Goal: Task Accomplishment & Management: Complete application form

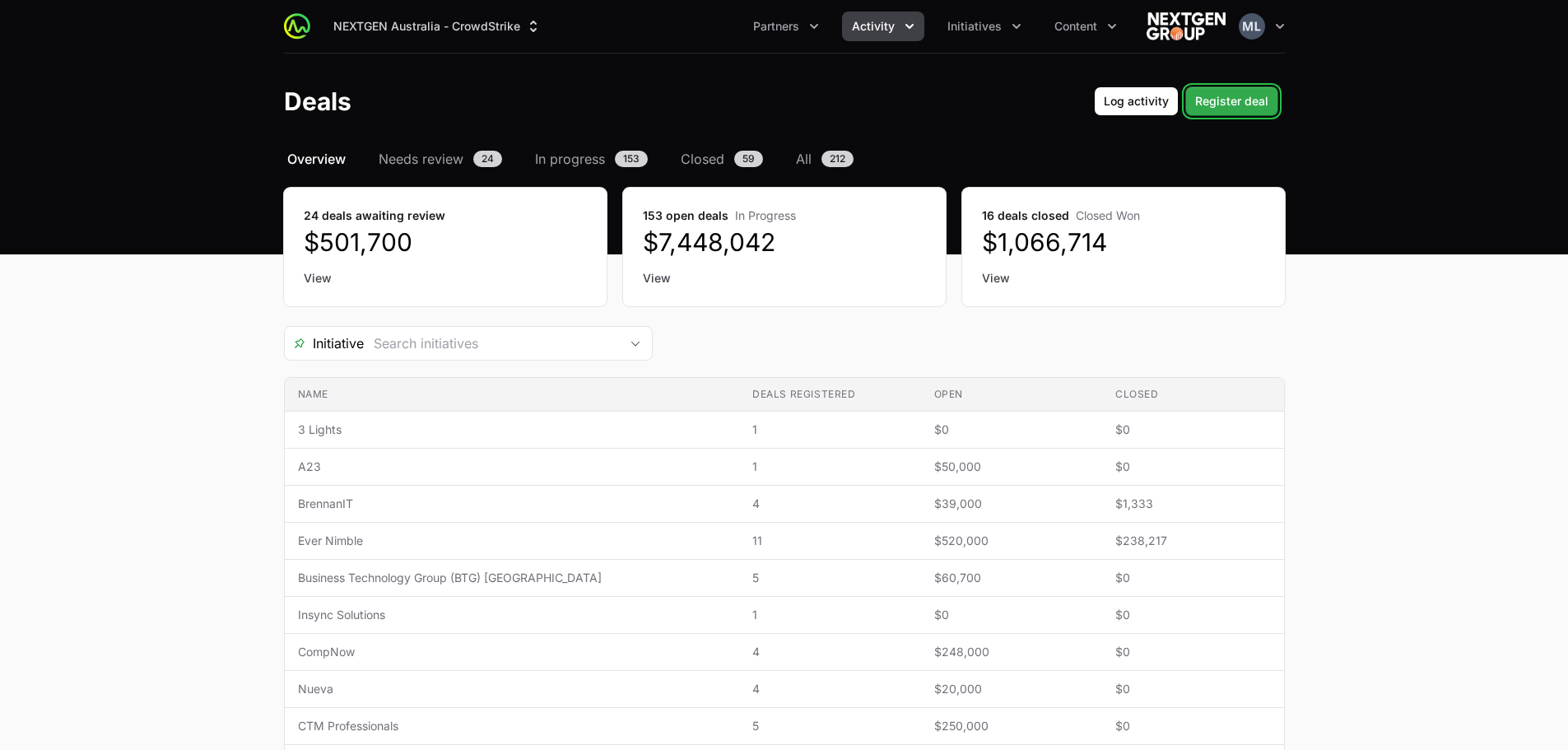
click at [1230, 93] on span "Register deal" at bounding box center [1232, 101] width 74 height 20
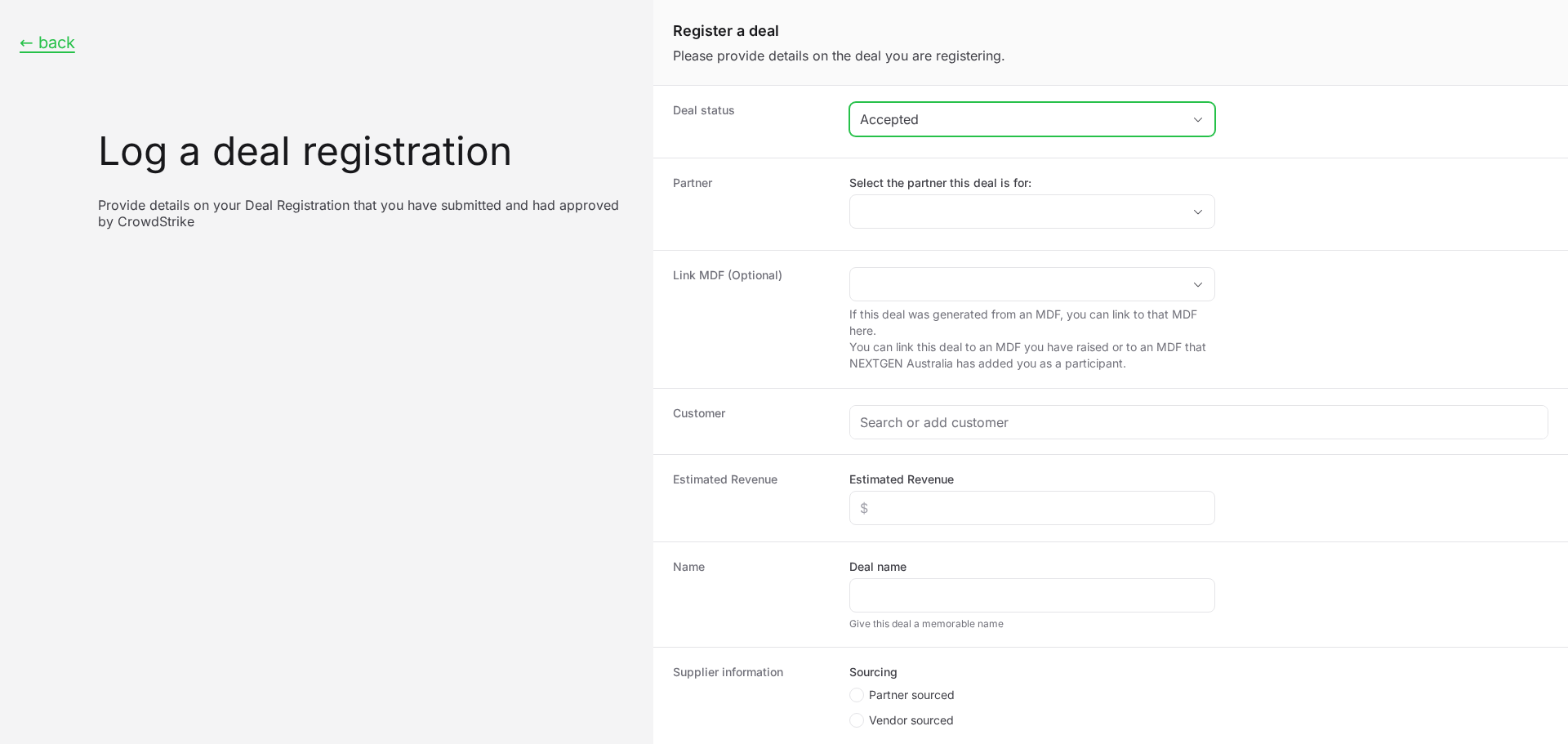
click at [953, 130] on button "Accepted" at bounding box center [1032, 119] width 365 height 32
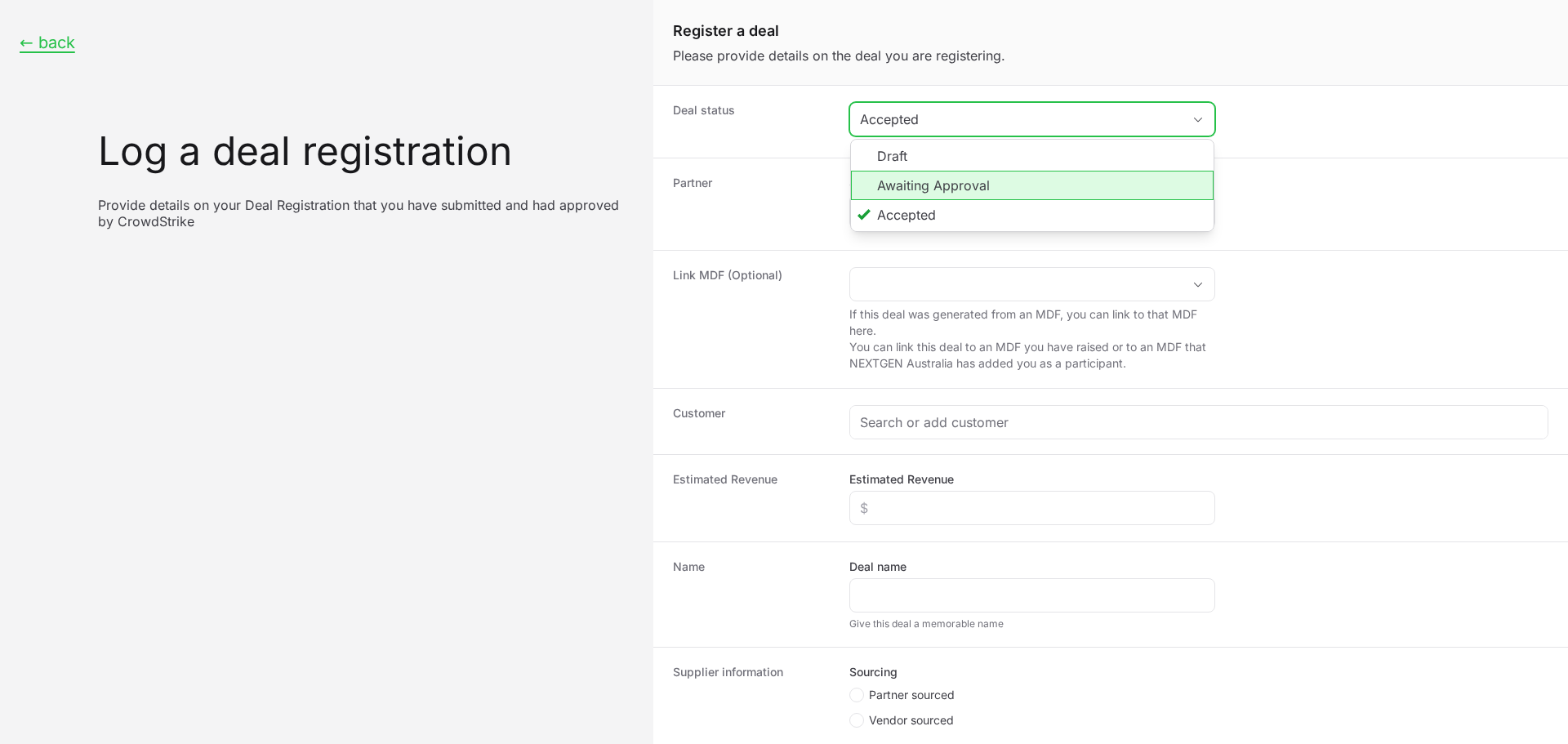
click at [936, 185] on li "Awaiting Approval" at bounding box center [1032, 184] width 363 height 29
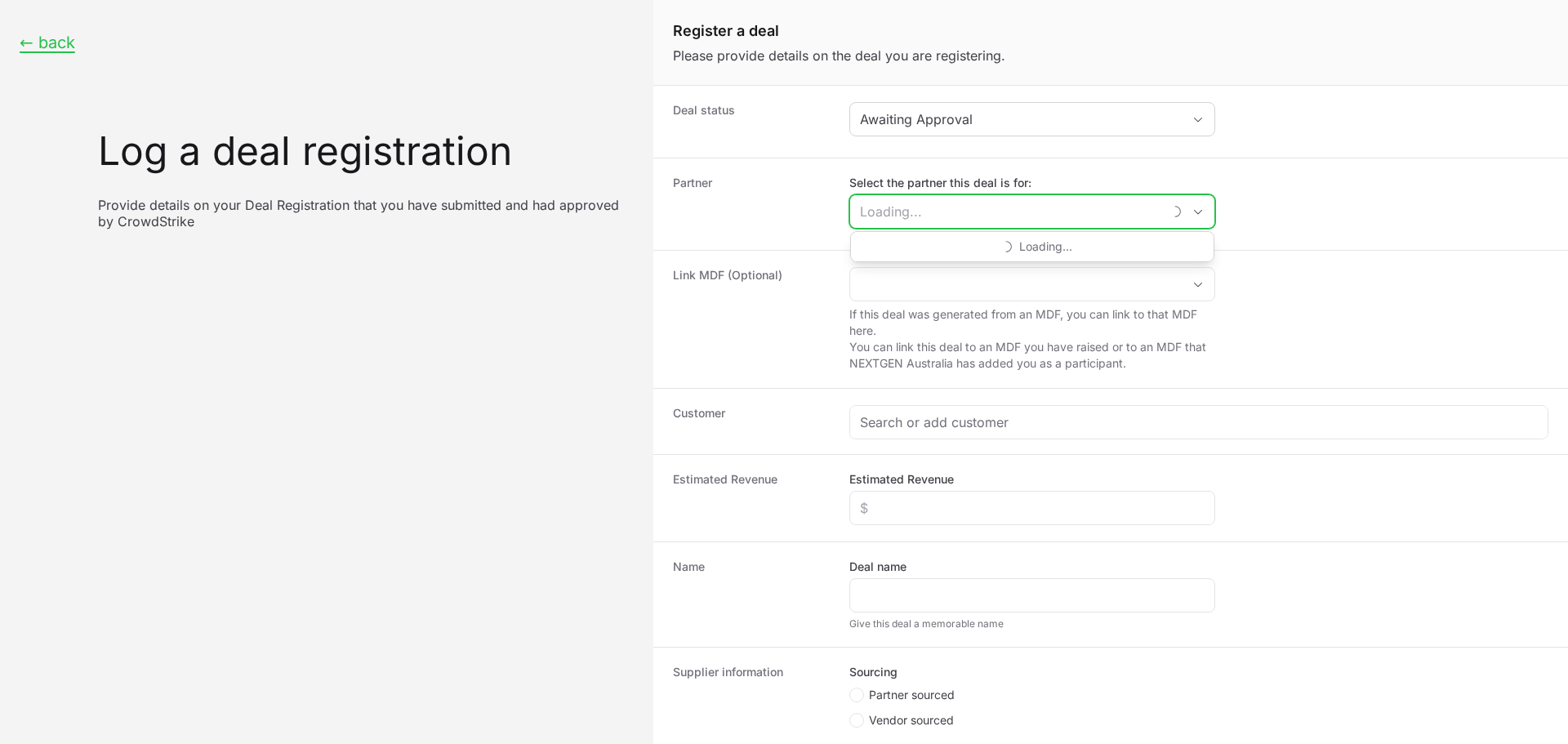
click at [933, 206] on input "Select the partner this deal is for:" at bounding box center [1007, 211] width 312 height 32
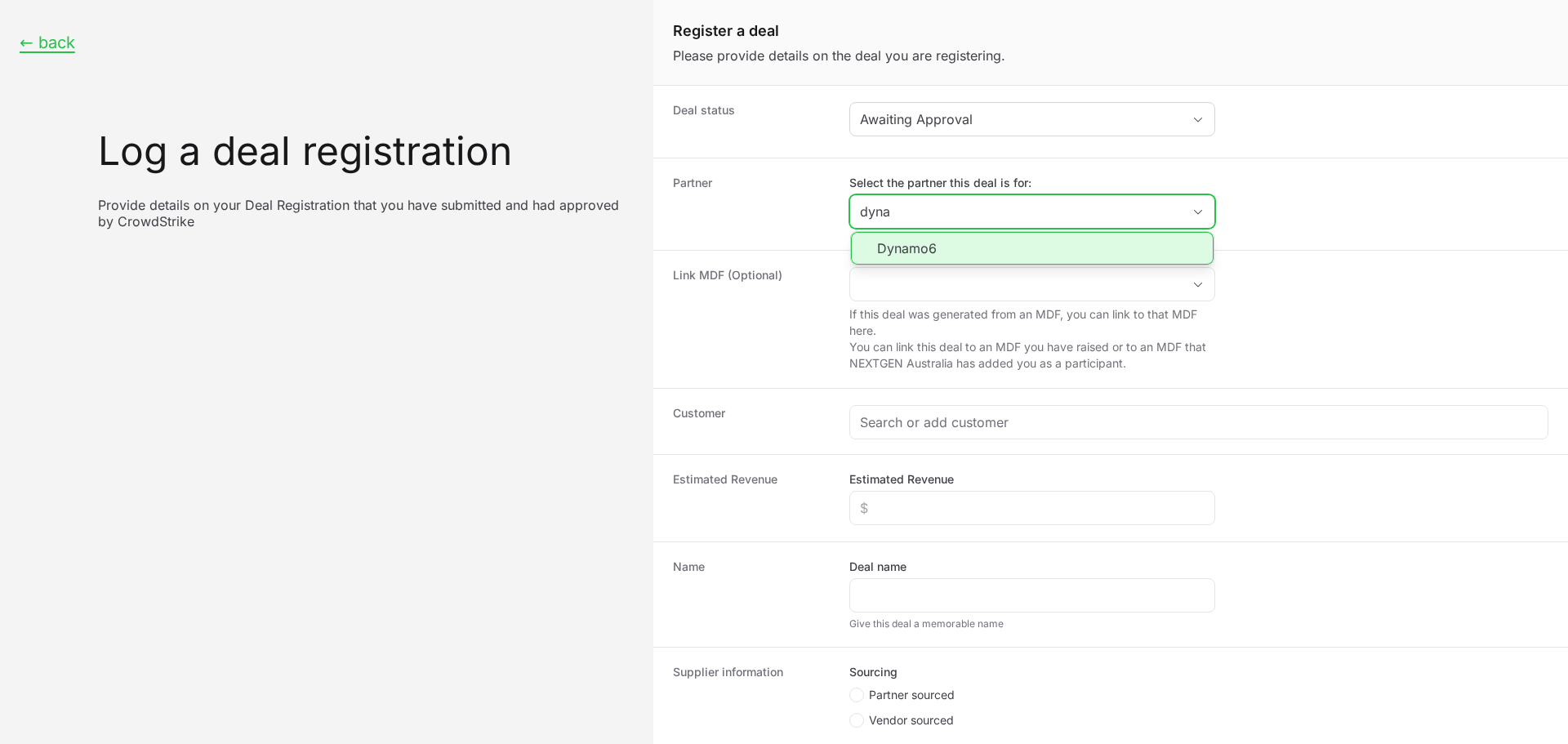
click at [948, 252] on li "Dynamo6" at bounding box center [1032, 247] width 363 height 32
type input "Dynamo6"
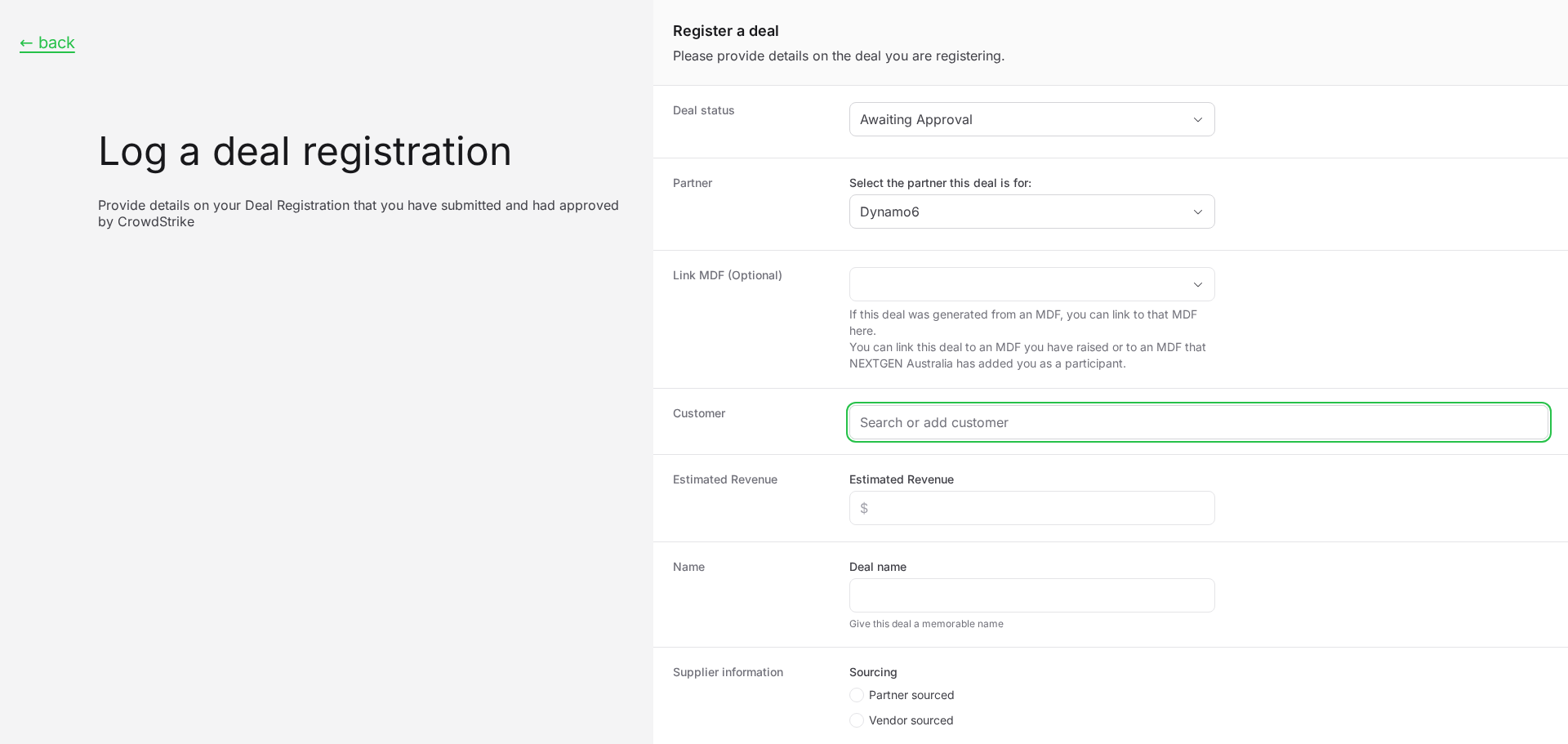
click at [921, 426] on input "Create activity form" at bounding box center [1198, 423] width 678 height 20
click at [901, 417] on input "Create activity form" at bounding box center [1198, 423] width 678 height 20
paste input "[URL][DOMAIN_NAME]"
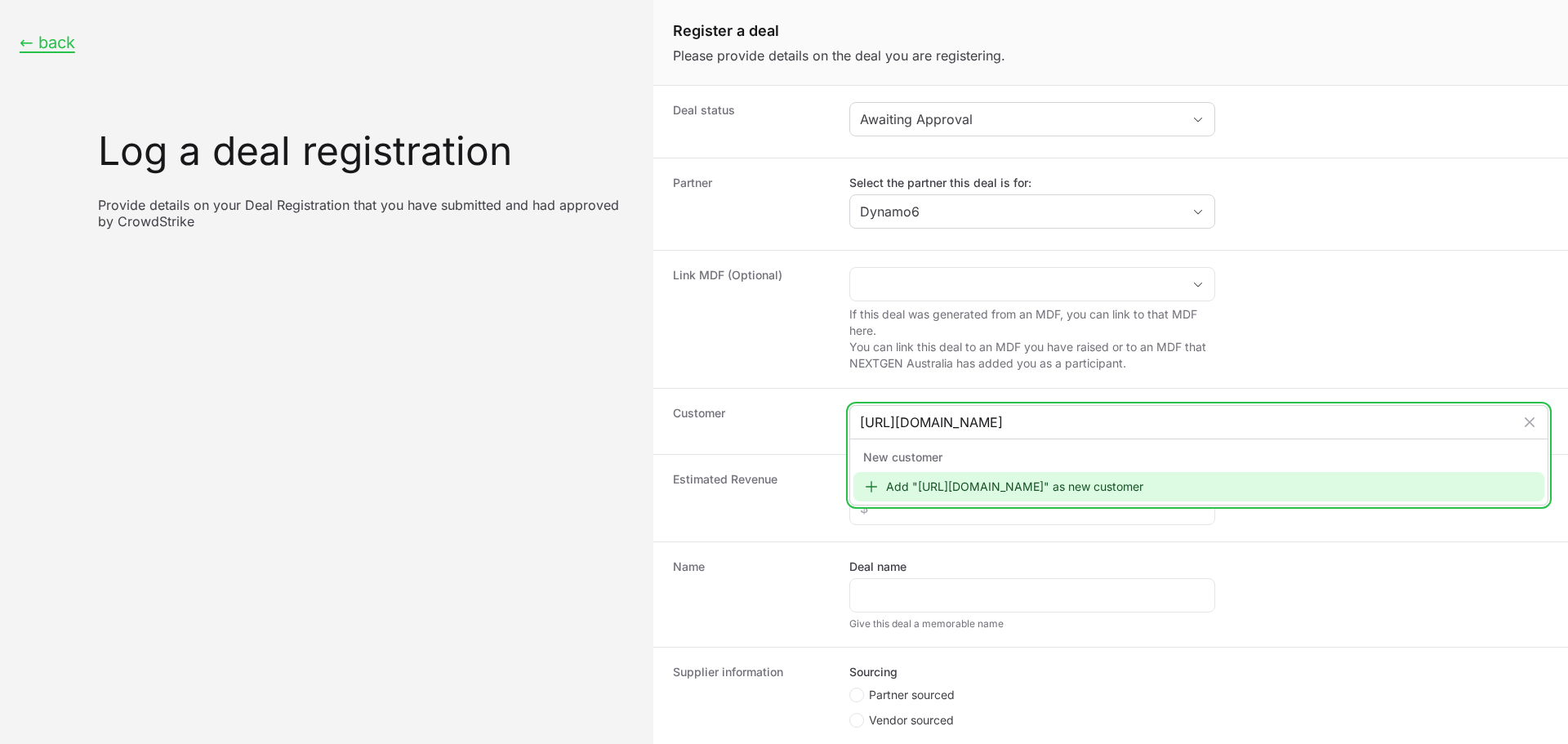
type input "[URL][DOMAIN_NAME]"
click at [1078, 484] on div "Add "[URL][DOMAIN_NAME]" as new customer" at bounding box center [1198, 486] width 691 height 29
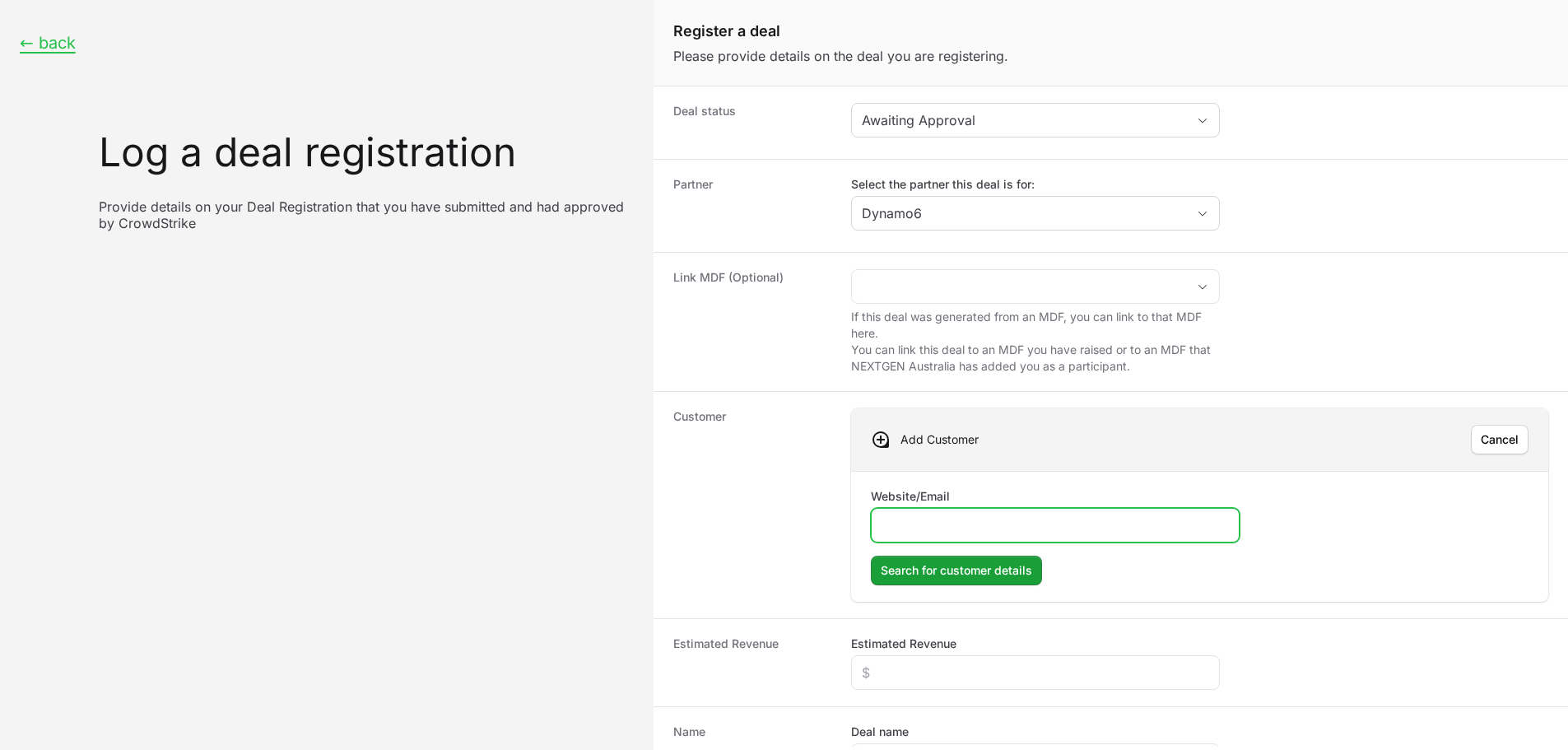
click at [984, 516] on input "Website/Email" at bounding box center [1055, 526] width 347 height 20
paste input "[URL][DOMAIN_NAME]"
type input "[URL][DOMAIN_NAME]"
click at [937, 571] on span "Search for customer details" at bounding box center [956, 571] width 152 height 20
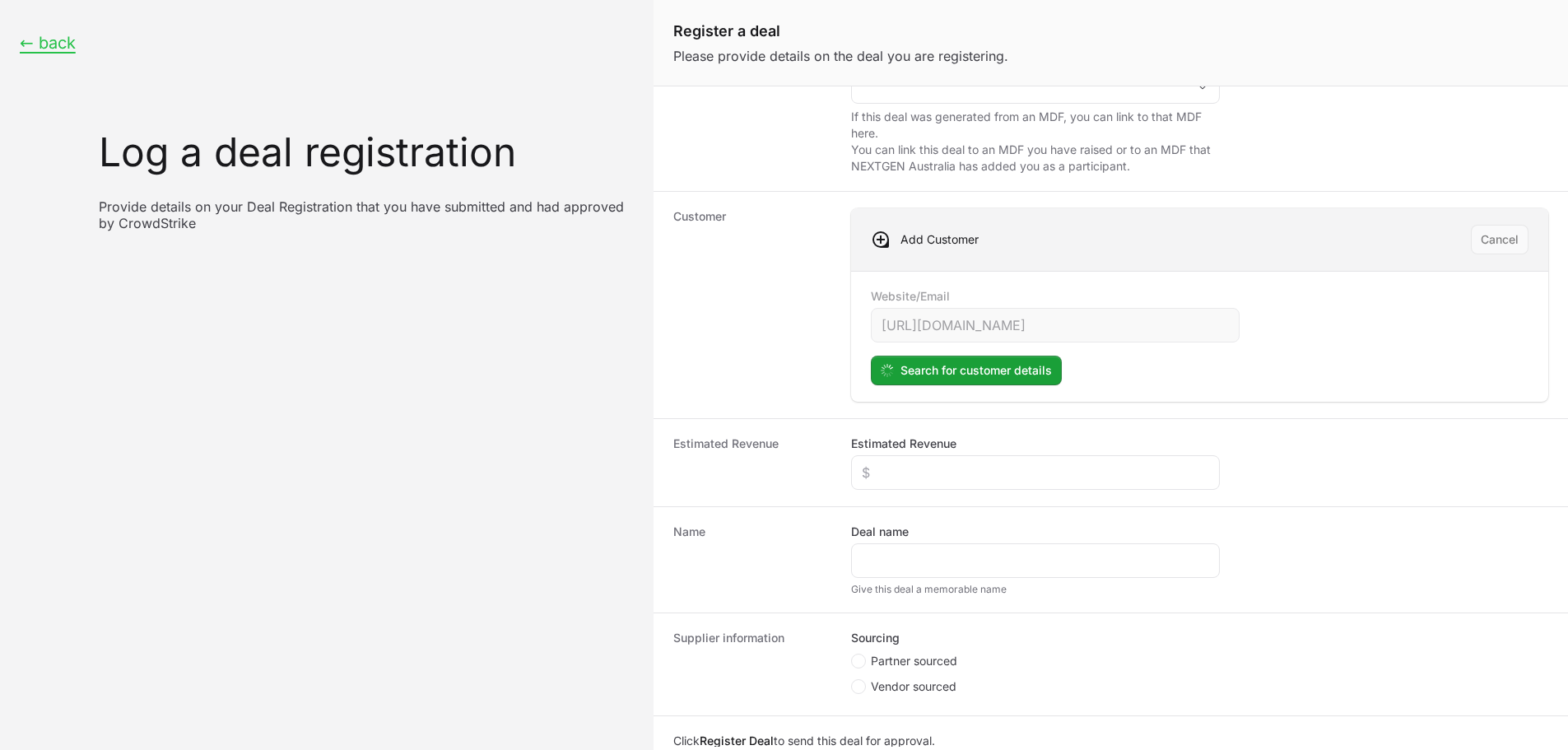
scroll to position [259, 0]
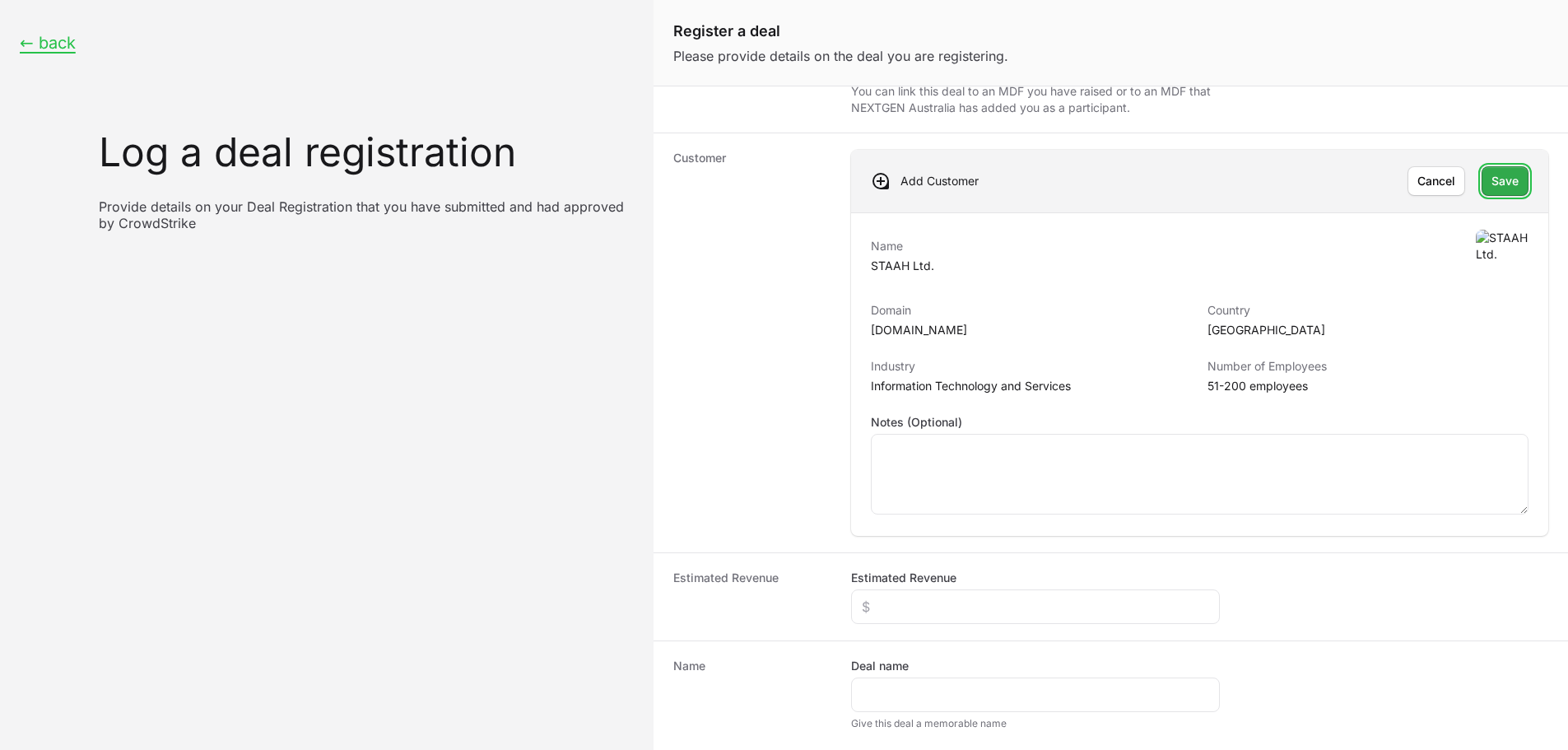
click at [1482, 192] on button "Save" at bounding box center [1505, 181] width 47 height 29
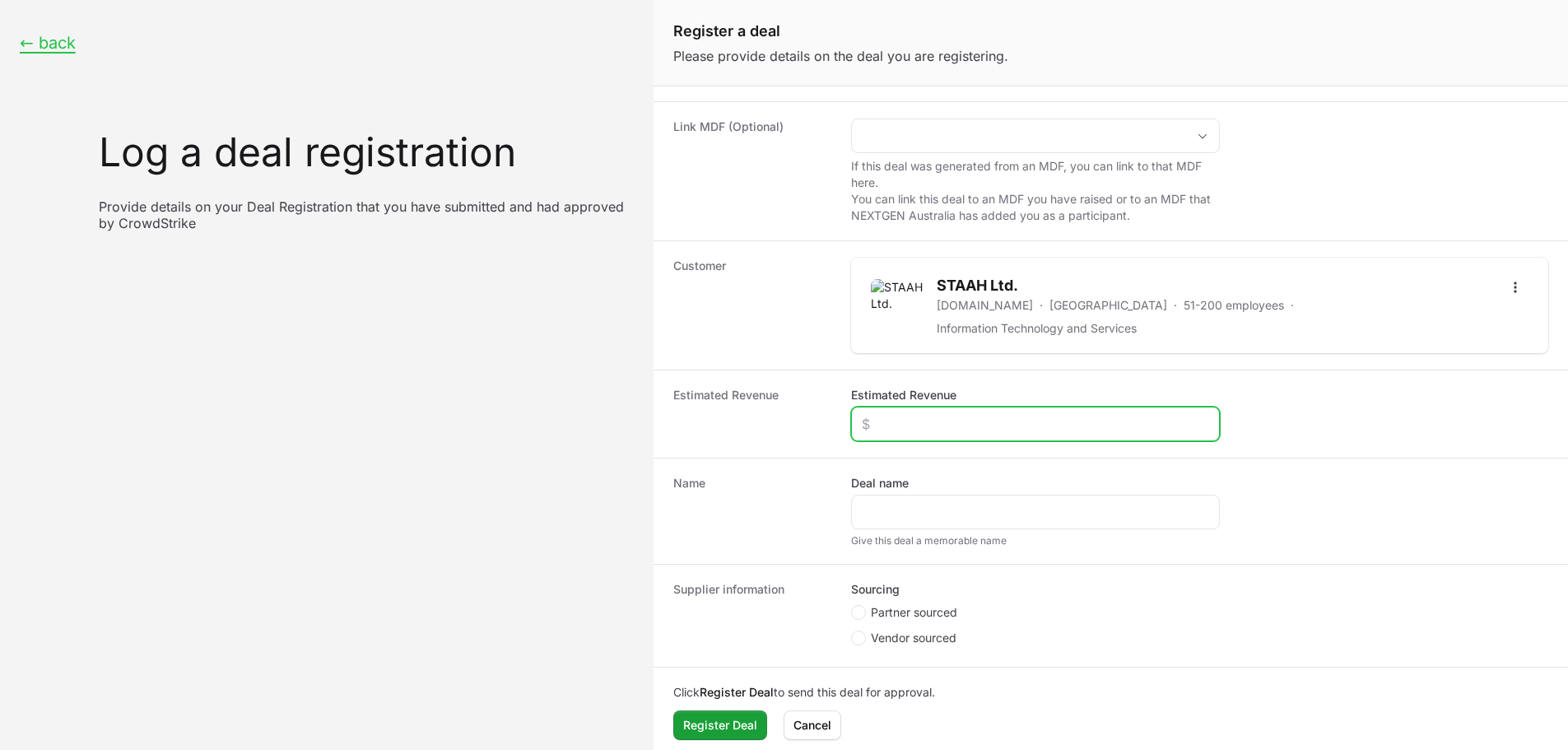
click at [982, 417] on input "Estimated Revenue" at bounding box center [1035, 424] width 347 height 20
type input "$20,000"
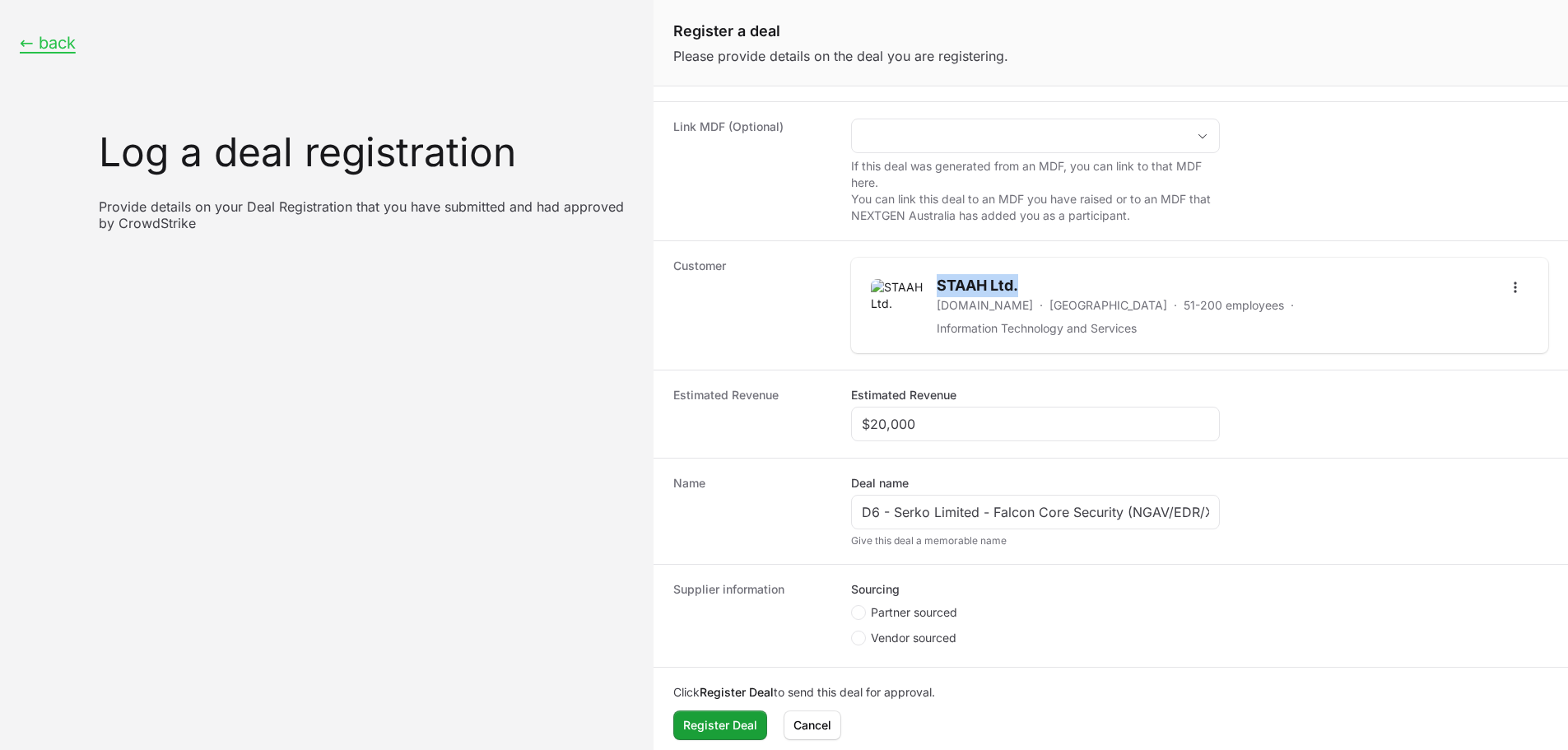
drag, startPoint x: 1035, startPoint y: 290, endPoint x: 934, endPoint y: 285, distance: 101.1
click at [935, 285] on div "STAAH Ltd. [DOMAIN_NAME] · [GEOGRAPHIC_DATA] · 51-200 employees · Information T…" at bounding box center [1180, 305] width 619 height 63
copy h2 "STAAH Ltd."
click at [964, 511] on input "D6 - Serko Limited - Falcon Core Security (NGAV/EDR/XDR)" at bounding box center [1035, 512] width 347 height 20
drag, startPoint x: 976, startPoint y: 501, endPoint x: 892, endPoint y: 499, distance: 84.0
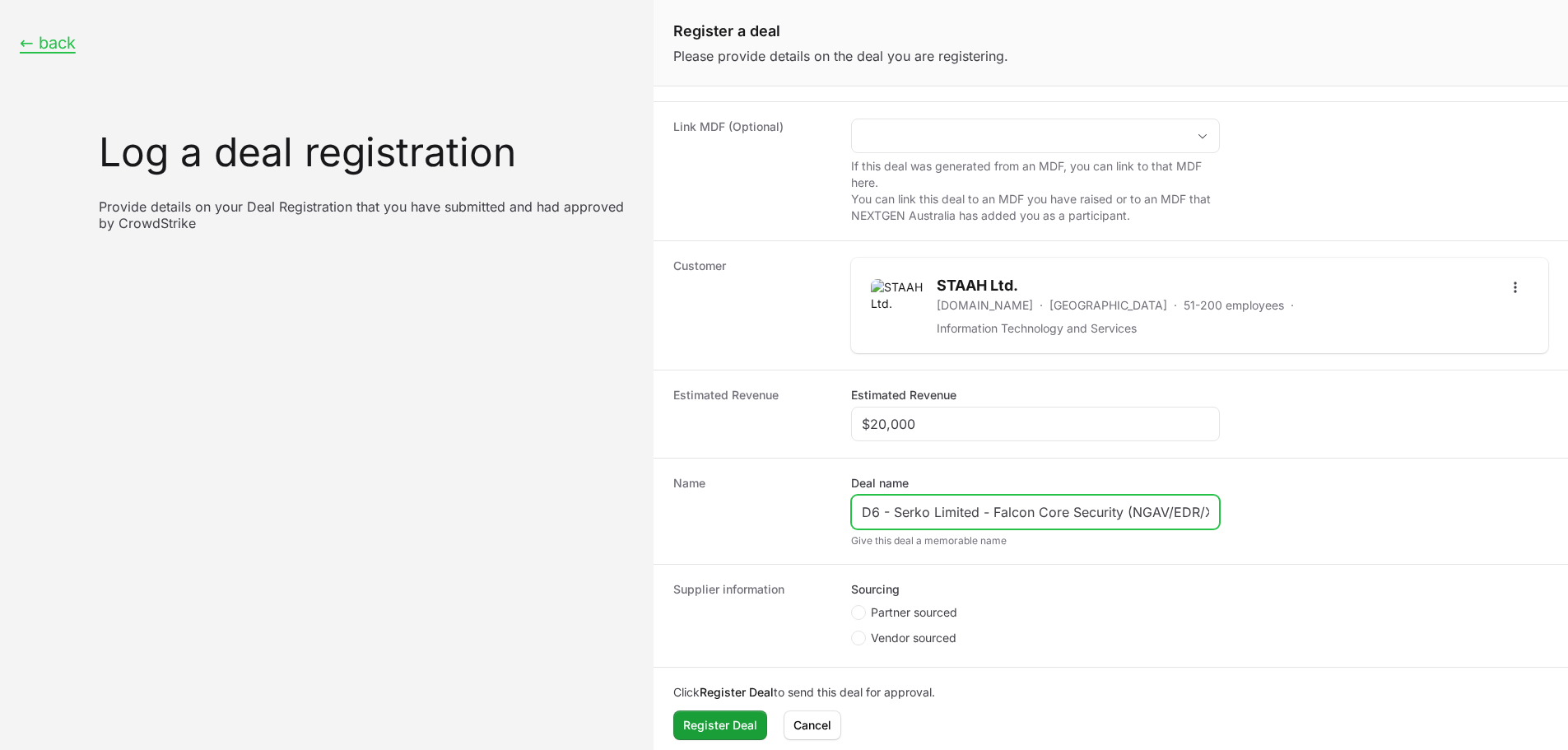
click at [892, 502] on input "D6 - Serko Limited - Falcon Core Security (NGAV/EDR/XDR)" at bounding box center [1035, 512] width 347 height 20
paste input "TAAH Ltd."
type input "D6 - STAAH Ltd. - Falcon Core Security (NGAV/EDR/XDR)"
click at [905, 604] on span "Partner sourced" at bounding box center [913, 613] width 86 height 17
click at [853, 749] on input "Partner sourced" at bounding box center [852, 757] width 2 height 2
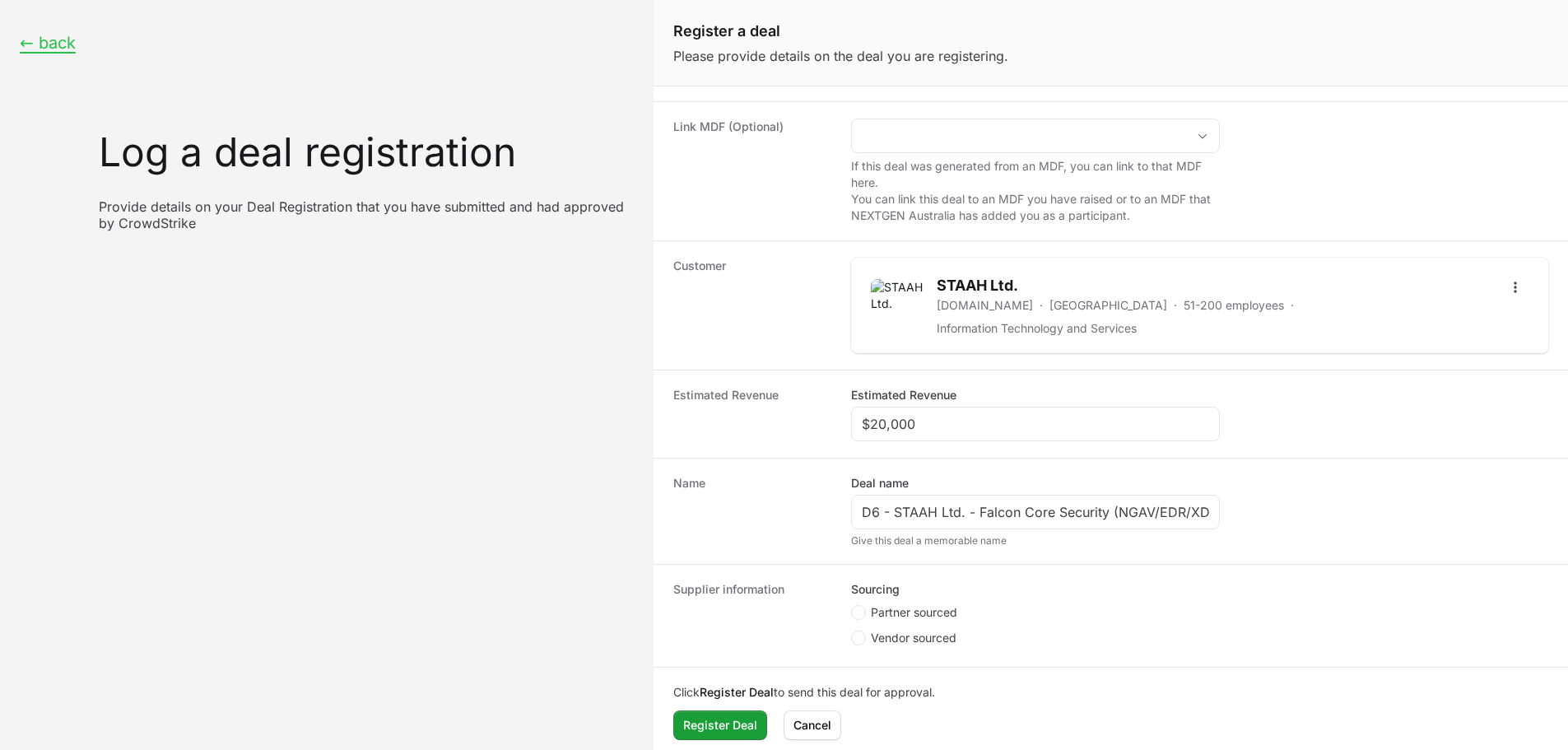
radio input "true"
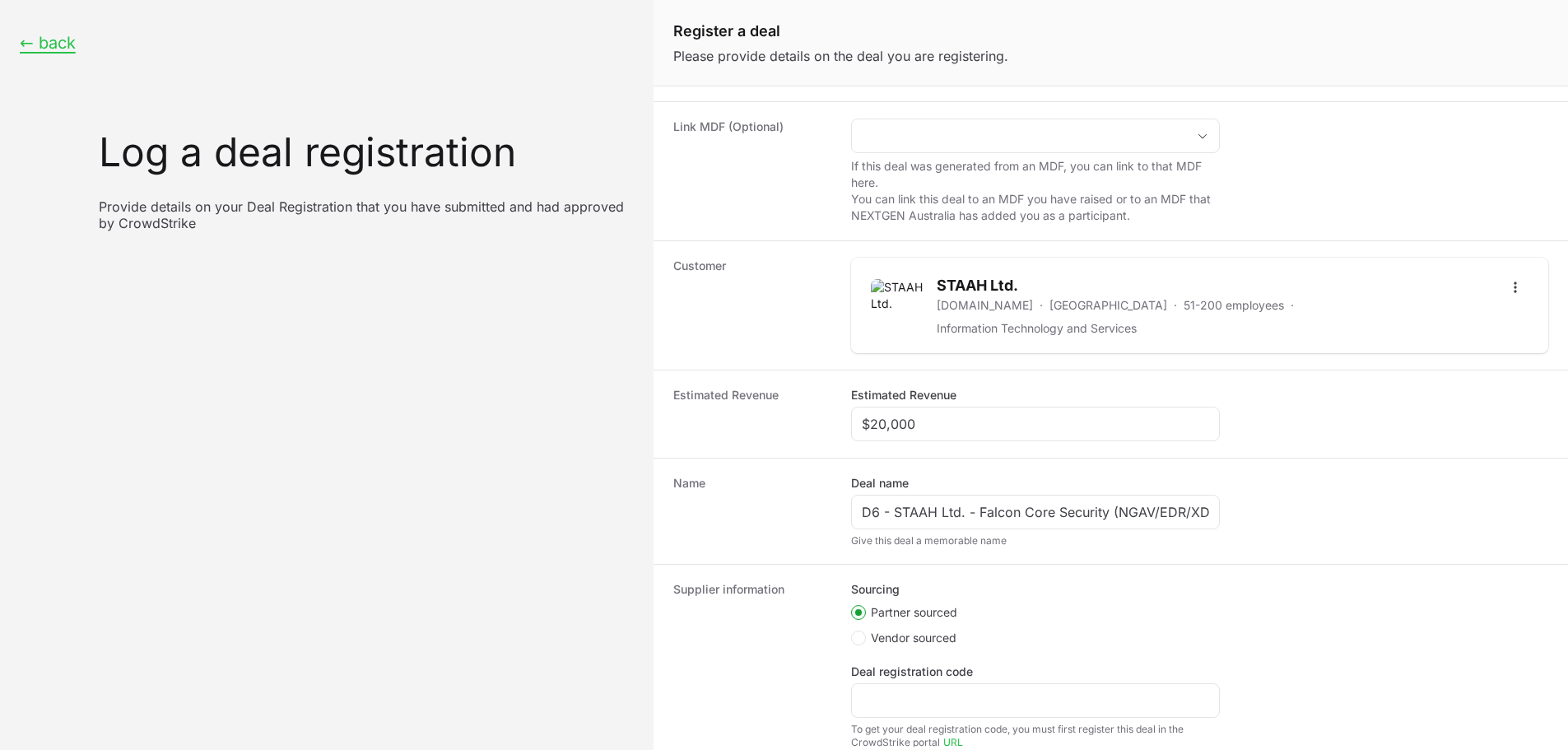
click at [895, 671] on div "Deal registration code" at bounding box center [1036, 690] width 368 height 54
click at [897, 683] on div "Create activity form" at bounding box center [1036, 700] width 368 height 34
click at [898, 683] on div "Create activity form" at bounding box center [1036, 700] width 368 height 34
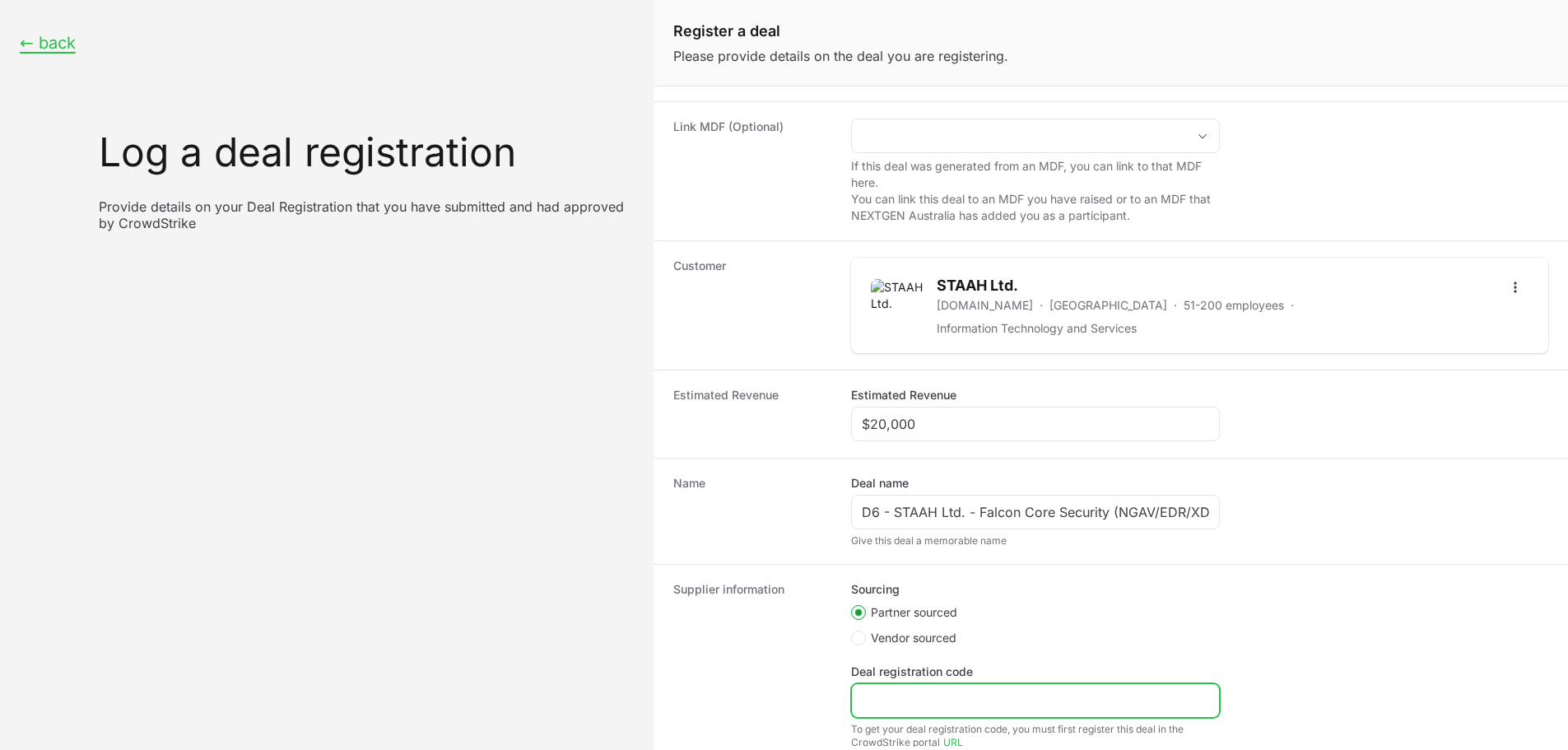
click at [903, 691] on input "Deal registration code" at bounding box center [1035, 701] width 347 height 20
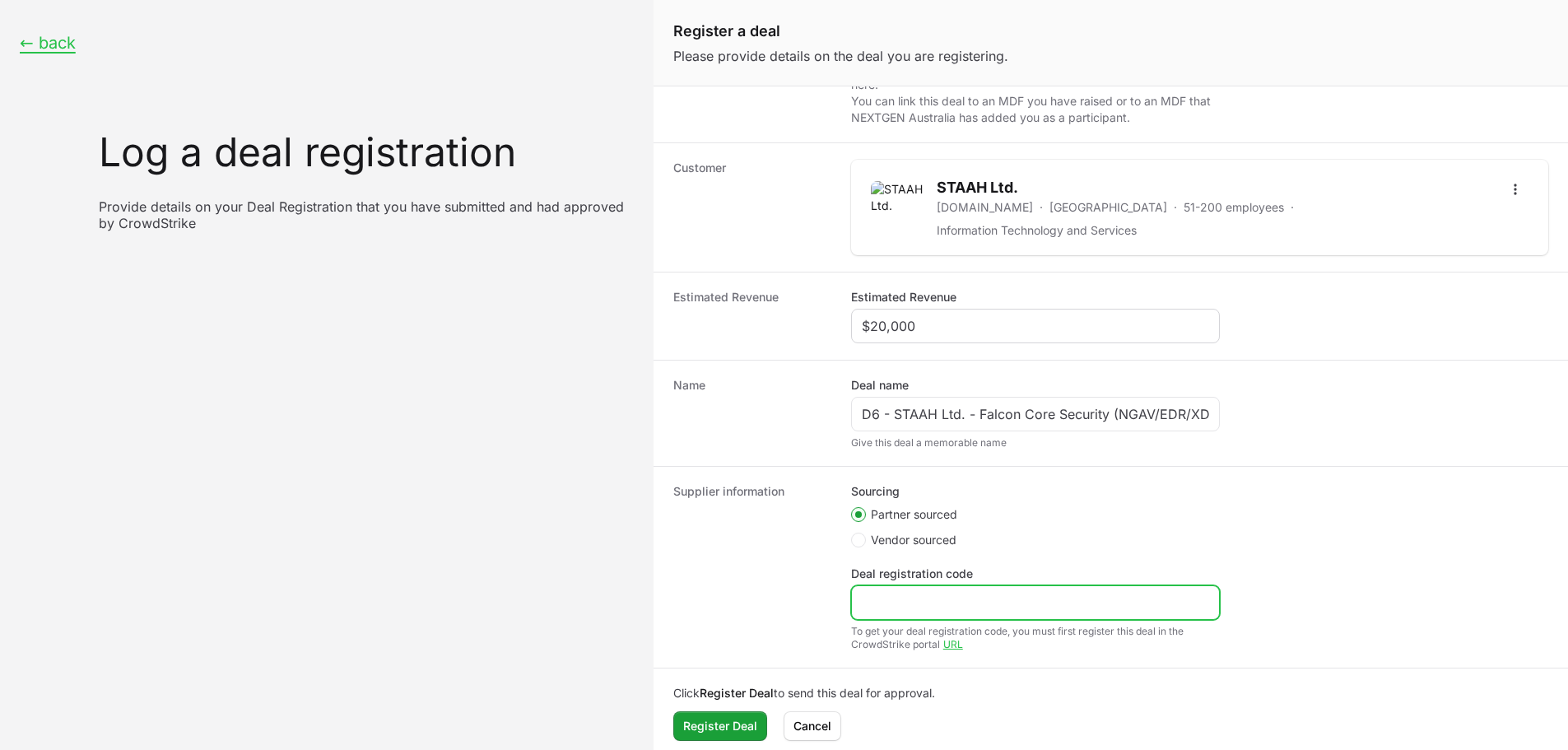
scroll to position [249, 0]
paste input "DR-c5b430fd"
type input "DR-c5b430fd"
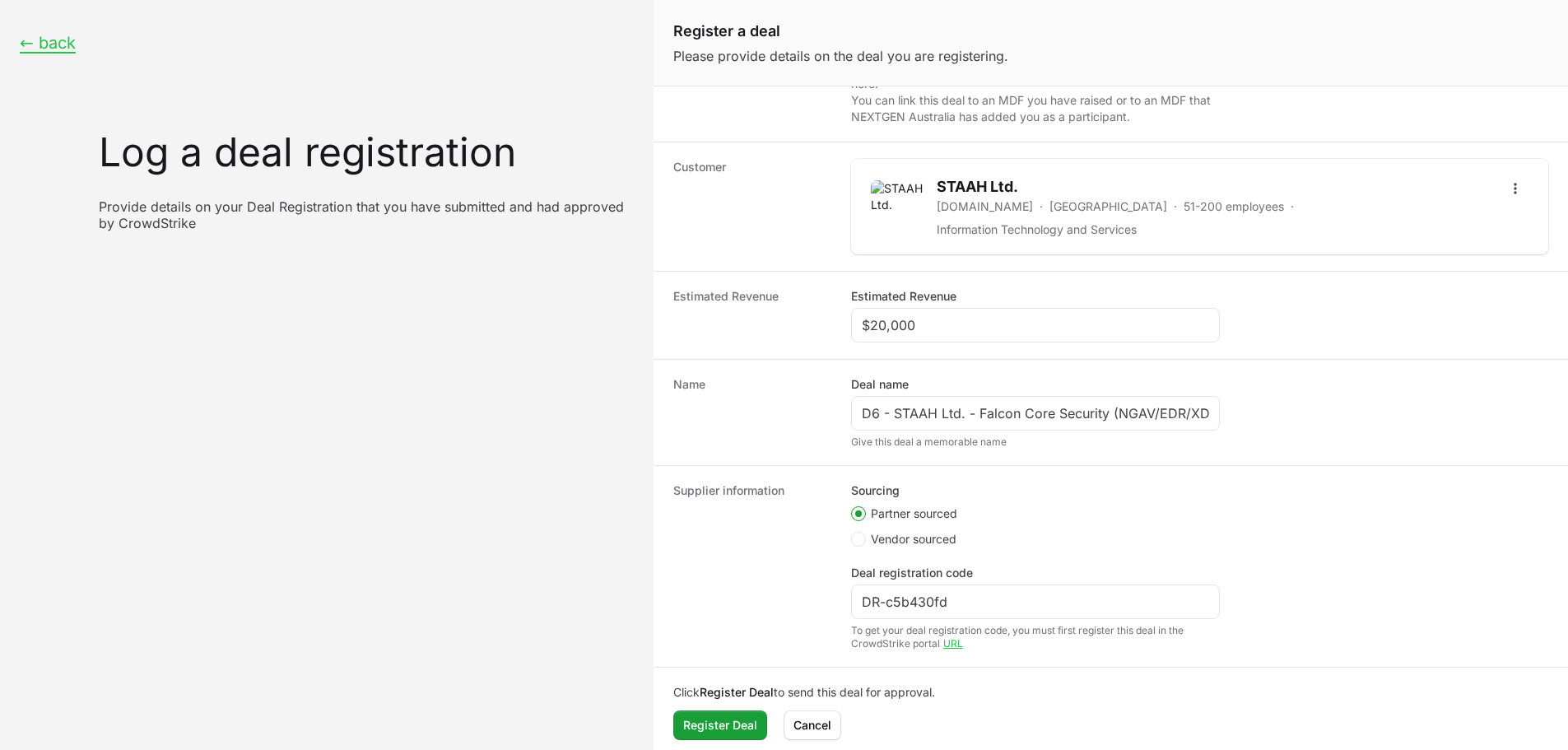
click at [657, 547] on div "Supplier information Sourcing Partner sourced Vendor sourced Deal registration …" at bounding box center [1111, 566] width 914 height 202
click at [726, 722] on span "Register Deal" at bounding box center [720, 725] width 74 height 20
